Goal: Task Accomplishment & Management: Use online tool/utility

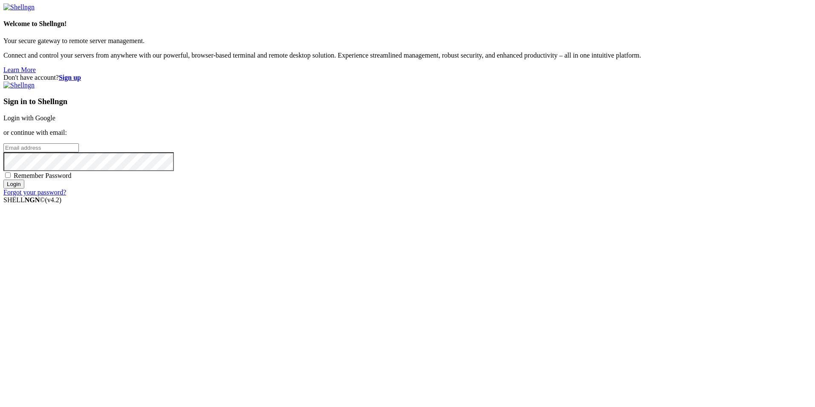
click at [79, 152] on input "email" at bounding box center [40, 147] width 75 height 9
click at [79, 152] on input "[EMAIL_ADDRESS]" at bounding box center [40, 147] width 75 height 9
type input "[EMAIL_ADDRESS][DOMAIN_NAME]"
click at [72, 179] on label "Remember Password" at bounding box center [37, 175] width 68 height 7
click at [11, 178] on input "Remember Password" at bounding box center [8, 175] width 6 height 6
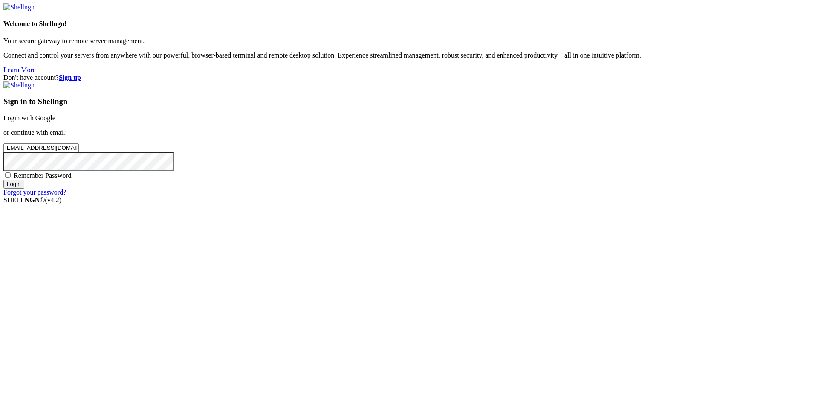
checkbox input "true"
click at [24, 188] on input "Login" at bounding box center [13, 184] width 21 height 9
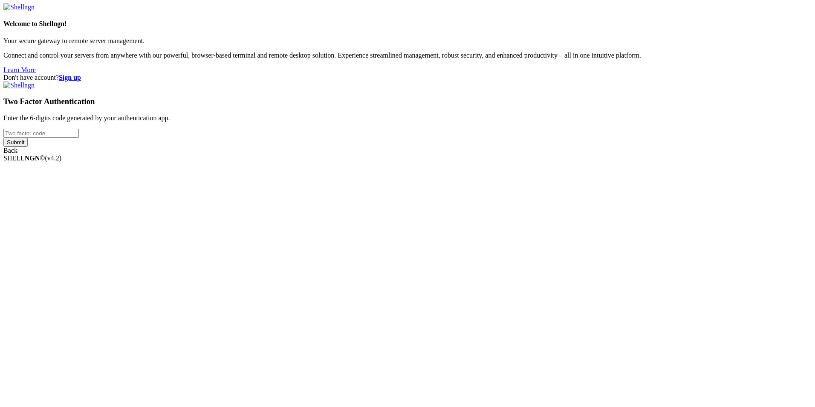
click at [79, 138] on input "number" at bounding box center [40, 133] width 75 height 9
type input "109657"
click at [3, 138] on input "Submit" at bounding box center [15, 142] width 24 height 9
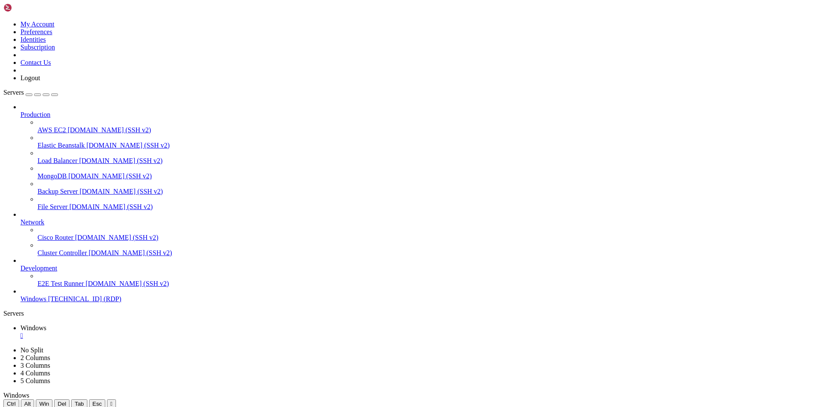
drag, startPoint x: 177, startPoint y: 509, endPoint x: 488, endPoint y: 678, distance: 354.4
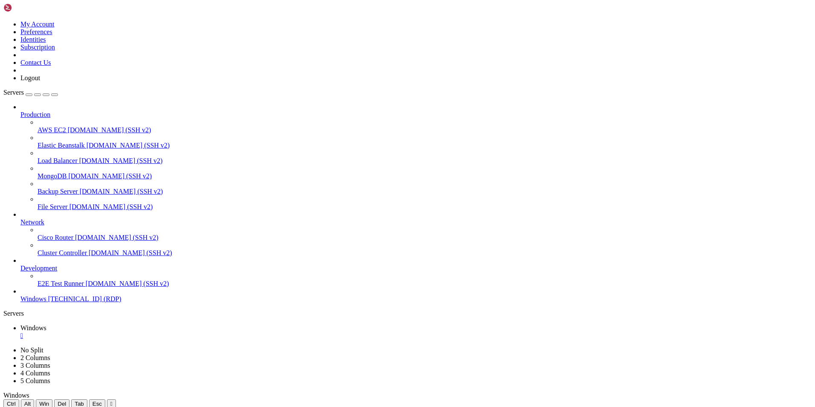
drag, startPoint x: 488, startPoint y: 460, endPoint x: 482, endPoint y: 661, distance: 201.0
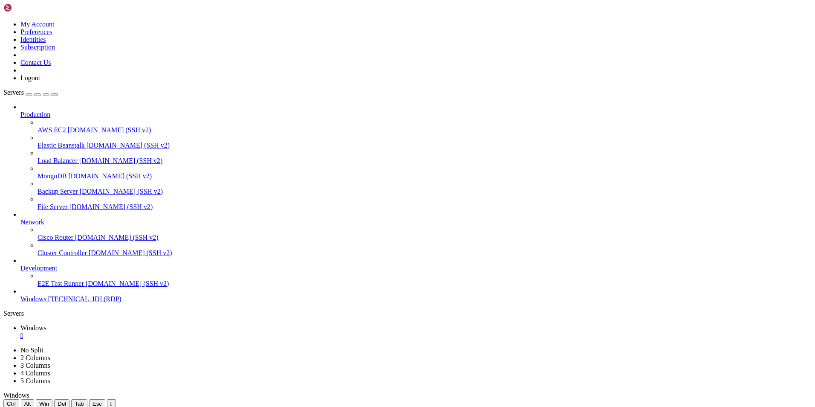
click at [55, 95] on icon "button" at bounding box center [55, 95] width 0 height 0
drag, startPoint x: 202, startPoint y: 413, endPoint x: 620, endPoint y: 449, distance: 419.4
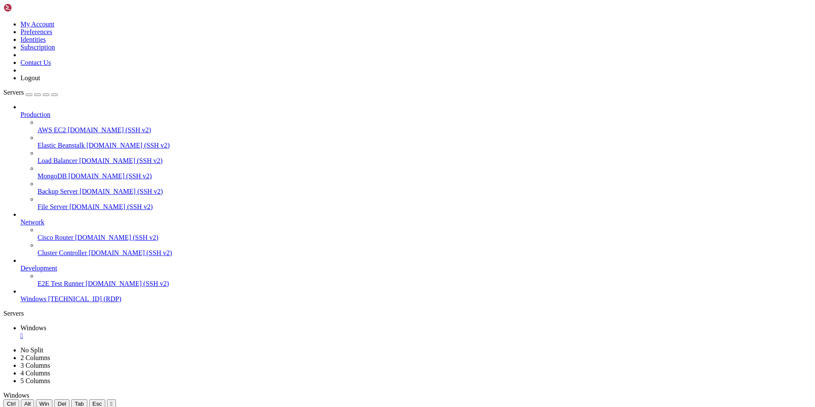
drag, startPoint x: 542, startPoint y: 448, endPoint x: 567, endPoint y: 467, distance: 30.4
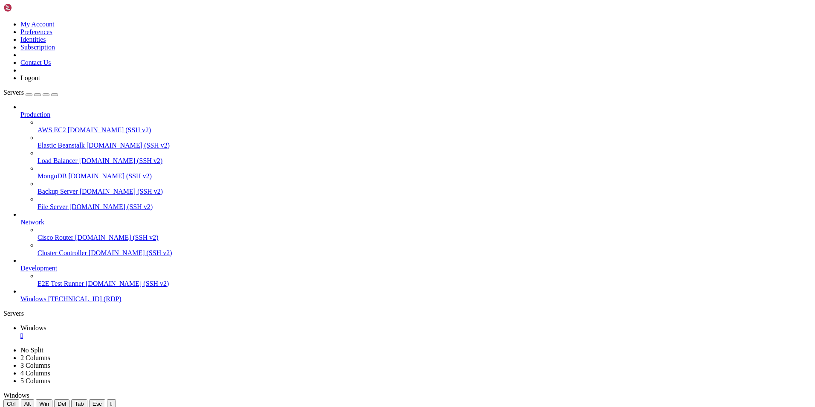
drag, startPoint x: 623, startPoint y: 741, endPoint x: 690, endPoint y: 445, distance: 303.9
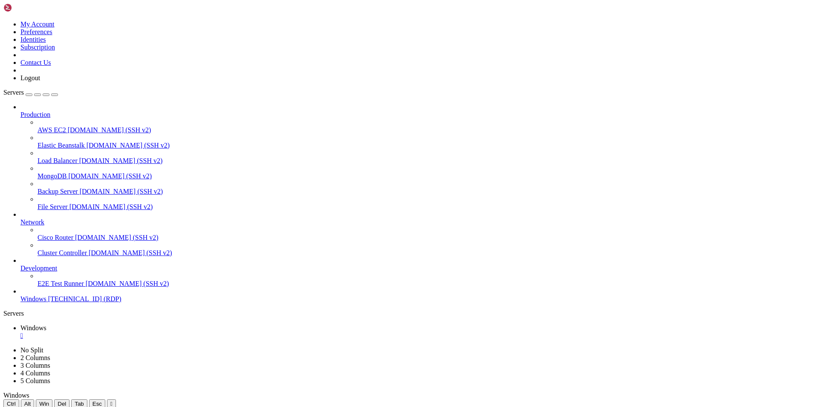
drag, startPoint x: 521, startPoint y: 446, endPoint x: 470, endPoint y: 452, distance: 51.5
drag, startPoint x: 470, startPoint y: 452, endPoint x: 496, endPoint y: 454, distance: 26.9
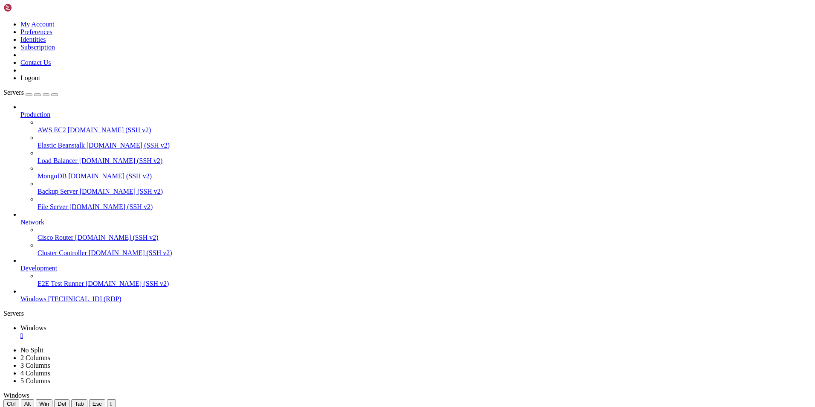
drag, startPoint x: 394, startPoint y: 457, endPoint x: 395, endPoint y: 491, distance: 33.7
drag, startPoint x: 388, startPoint y: 491, endPoint x: 376, endPoint y: 441, distance: 51.5
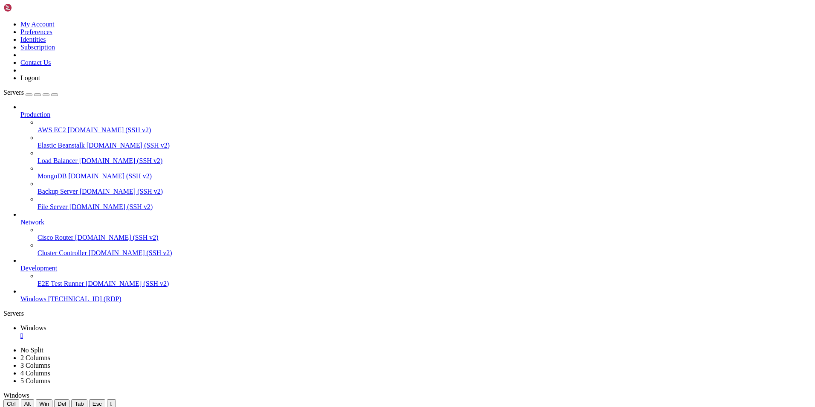
drag, startPoint x: 553, startPoint y: 456, endPoint x: 473, endPoint y: 451, distance: 79.5
drag, startPoint x: 473, startPoint y: 451, endPoint x: 535, endPoint y: 444, distance: 62.2
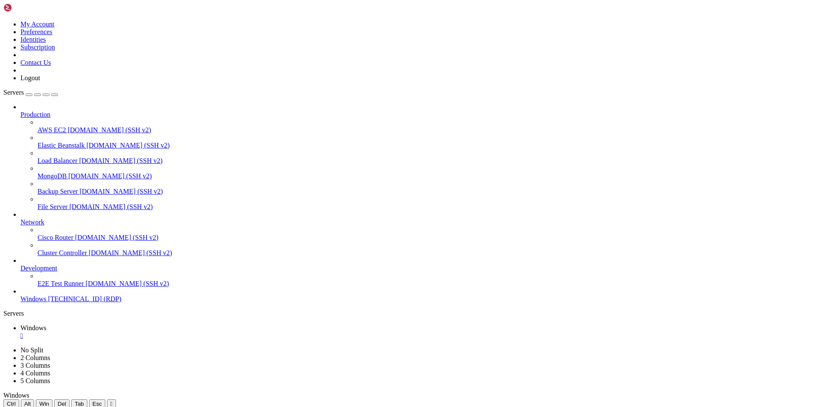
drag, startPoint x: 380, startPoint y: 441, endPoint x: 389, endPoint y: 464, distance: 24.1
drag, startPoint x: 388, startPoint y: 463, endPoint x: 373, endPoint y: 454, distance: 17.4
